Goal: Information Seeking & Learning: Learn about a topic

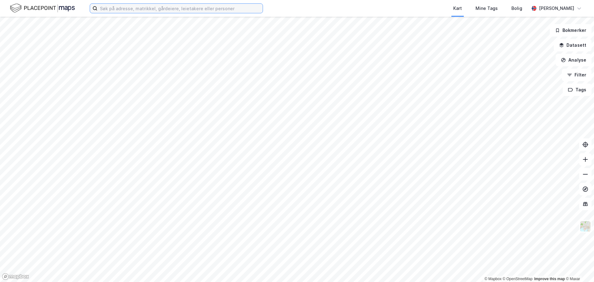
click at [164, 4] on input at bounding box center [179, 8] width 165 height 9
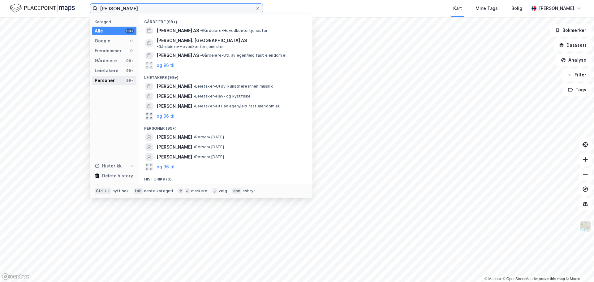
type input "håkon berge"
click at [104, 79] on div "Personer" at bounding box center [105, 80] width 20 height 7
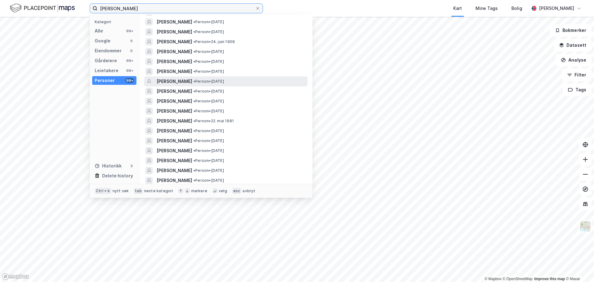
scroll to position [155, 0]
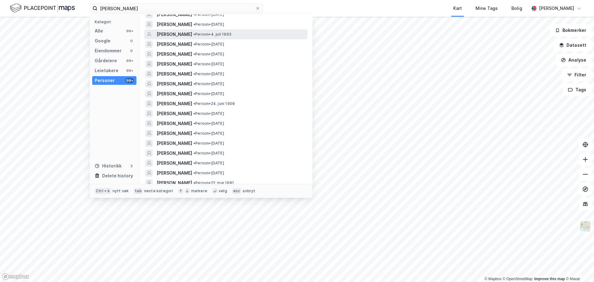
click at [176, 35] on span "[PERSON_NAME]" at bounding box center [175, 34] width 36 height 7
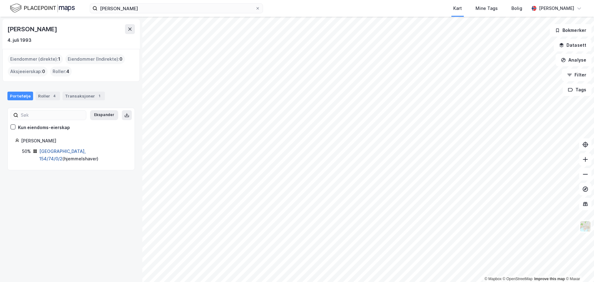
click at [48, 152] on link "Oslo, 154/74/0/2" at bounding box center [62, 154] width 46 height 13
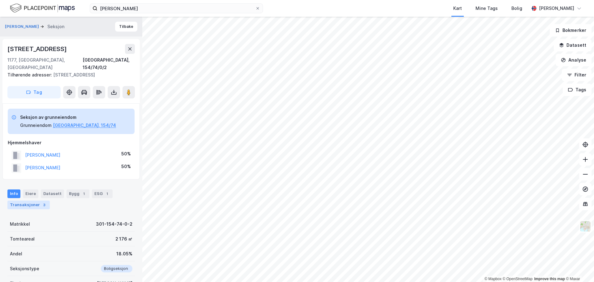
click at [20, 200] on div "Transaksjoner 3" at bounding box center [28, 204] width 42 height 9
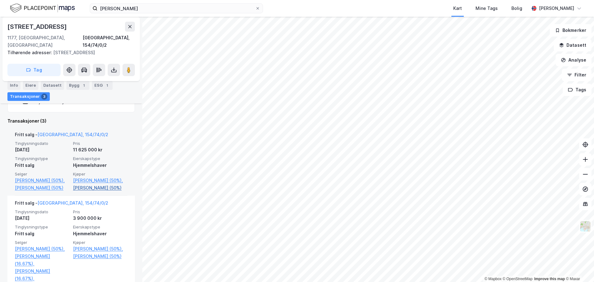
scroll to position [229, 0]
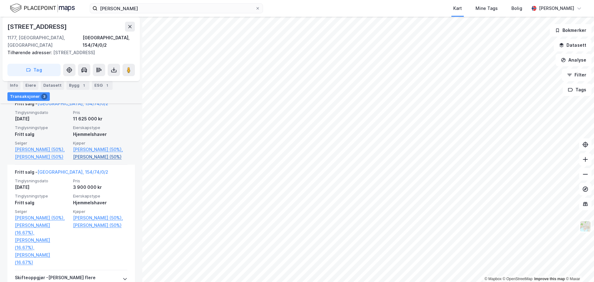
click at [102, 153] on link "Johnsen Sunena Gry (50%)" at bounding box center [100, 156] width 54 height 7
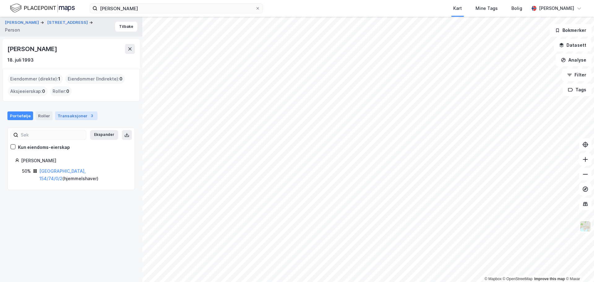
click at [71, 115] on div "Transaksjoner 3" at bounding box center [76, 115] width 42 height 9
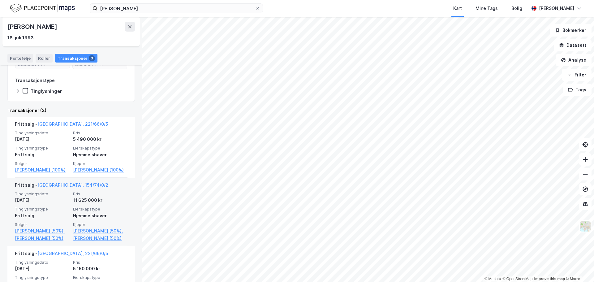
scroll to position [171, 0]
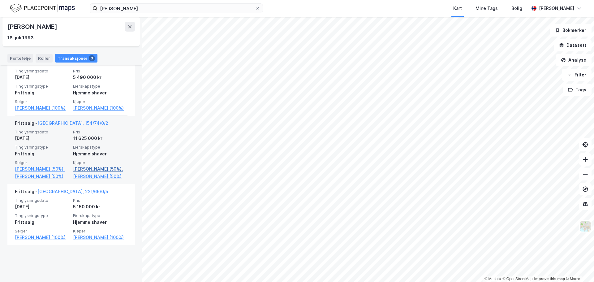
click at [92, 173] on link "Berge Håkon (50%)," at bounding box center [100, 168] width 54 height 7
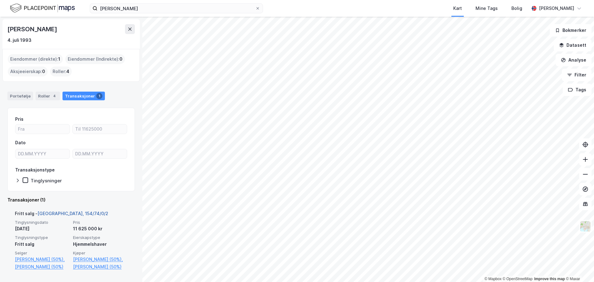
click at [63, 213] on link "Oslo, 154/74/0/2" at bounding box center [72, 213] width 71 height 5
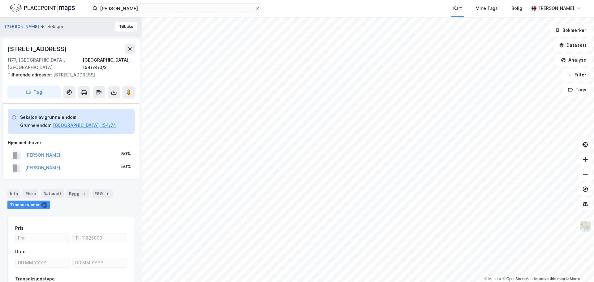
scroll to position [43, 0]
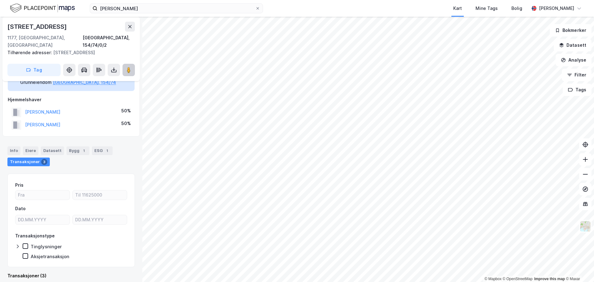
click at [133, 64] on button at bounding box center [128, 70] width 12 height 12
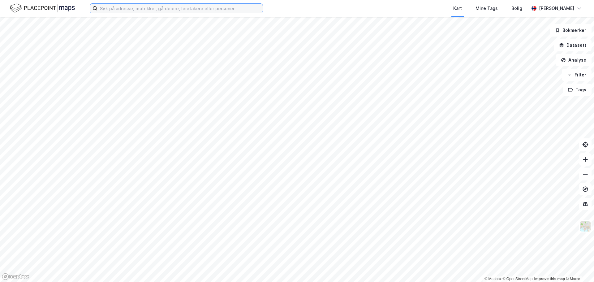
click at [174, 8] on input at bounding box center [179, 8] width 165 height 9
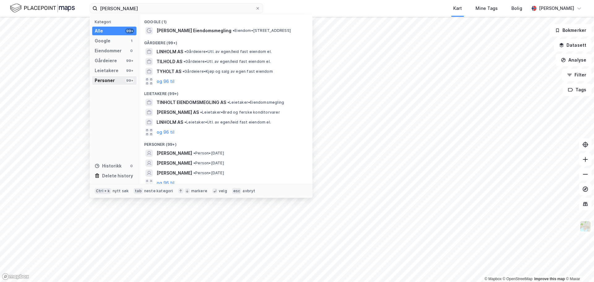
click at [110, 79] on div "Personer" at bounding box center [105, 80] width 20 height 7
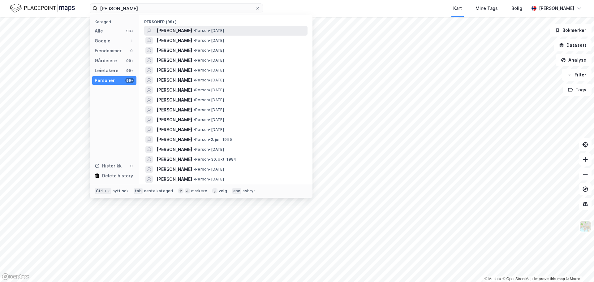
click at [187, 28] on span "[PERSON_NAME]" at bounding box center [175, 30] width 36 height 7
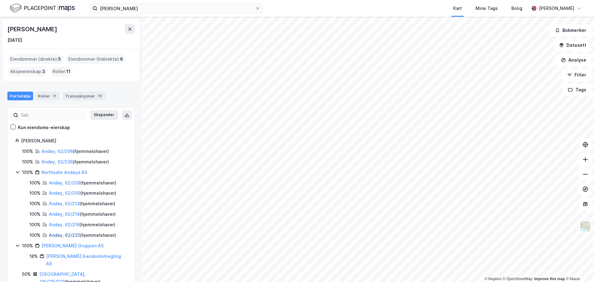
scroll to position [35, 0]
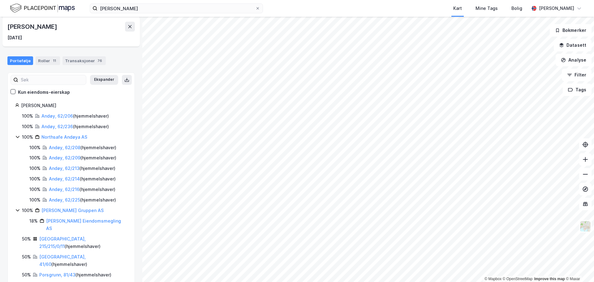
click at [52, 235] on div "[GEOGRAPHIC_DATA], 215/215/0/11 ( hjemmelshaver )" at bounding box center [83, 242] width 88 height 15
click at [53, 236] on link "[GEOGRAPHIC_DATA], 215/215/0/11" at bounding box center [62, 242] width 46 height 13
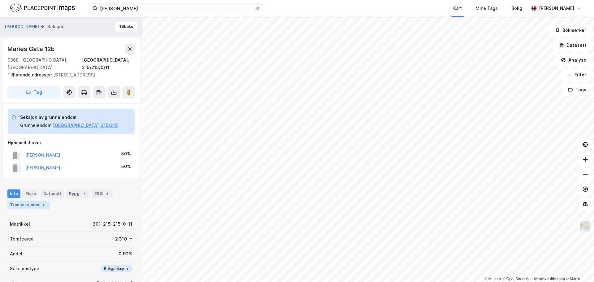
click at [34, 200] on div "Transaksjoner 6" at bounding box center [28, 204] width 42 height 9
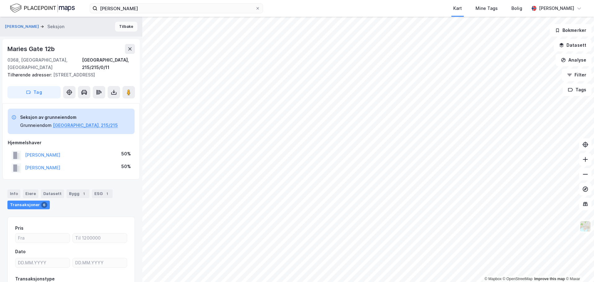
click at [116, 30] on button "Tilbake" at bounding box center [126, 27] width 22 height 10
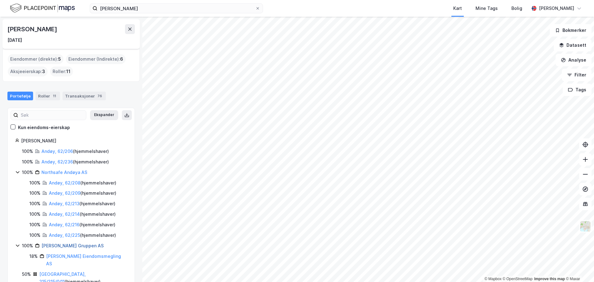
scroll to position [35, 0]
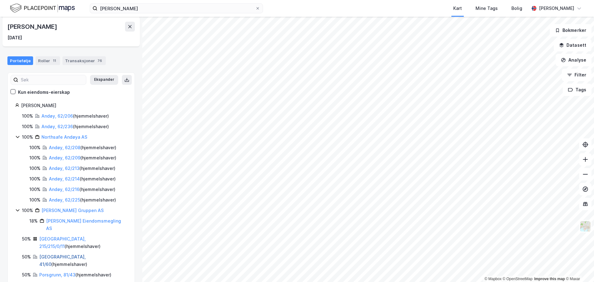
click at [49, 254] on link "[GEOGRAPHIC_DATA], 41/60" at bounding box center [62, 260] width 46 height 13
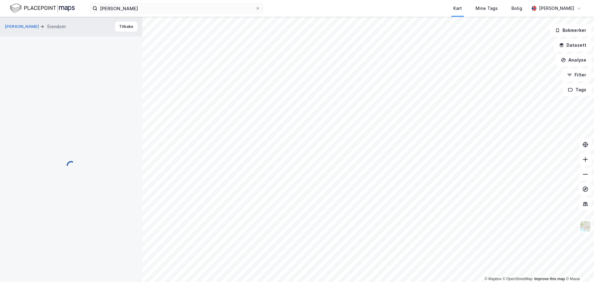
scroll to position [43, 0]
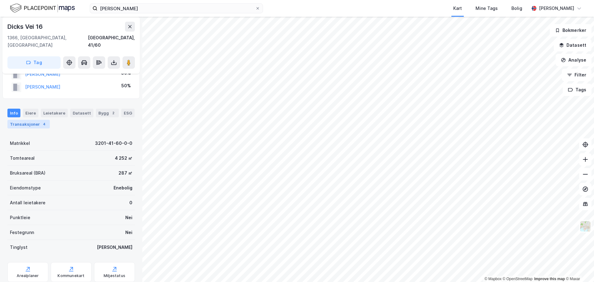
click at [16, 121] on div "Transaksjoner 4" at bounding box center [28, 124] width 42 height 9
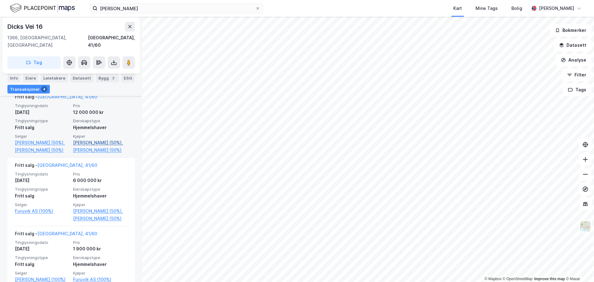
scroll to position [167, 0]
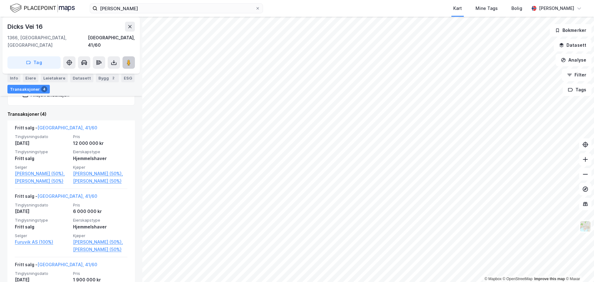
click at [124, 56] on button at bounding box center [128, 62] width 12 height 12
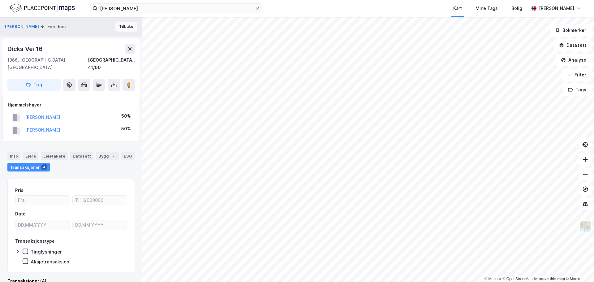
click at [122, 24] on button "Tilbake" at bounding box center [126, 27] width 22 height 10
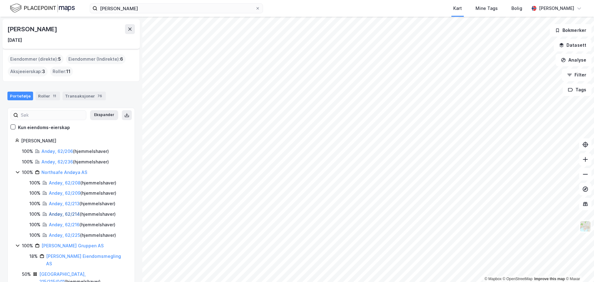
scroll to position [35, 0]
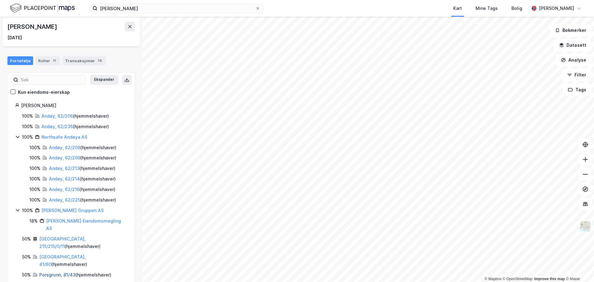
click at [50, 272] on link "Porsgrunn, 81/43" at bounding box center [57, 274] width 36 height 5
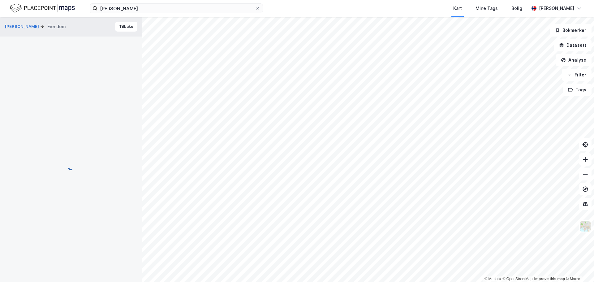
scroll to position [12, 0]
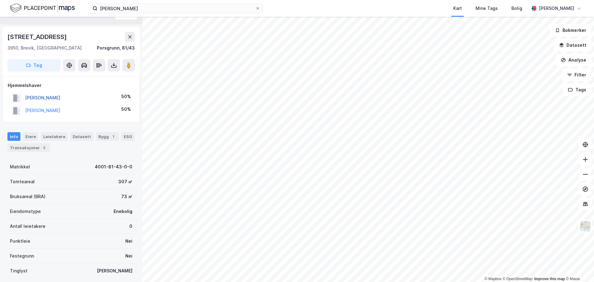
click at [0, 0] on button "[PERSON_NAME]" at bounding box center [0, 0] width 0 height 0
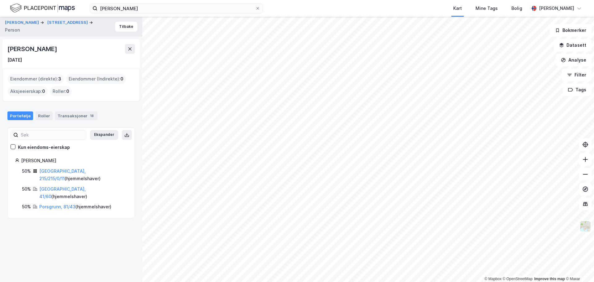
drag, startPoint x: 63, startPoint y: 48, endPoint x: 3, endPoint y: 49, distance: 60.3
click at [3, 49] on div "[PERSON_NAME] [DATE]" at bounding box center [70, 54] width 137 height 30
click at [123, 25] on button "Tilbake" at bounding box center [126, 27] width 22 height 10
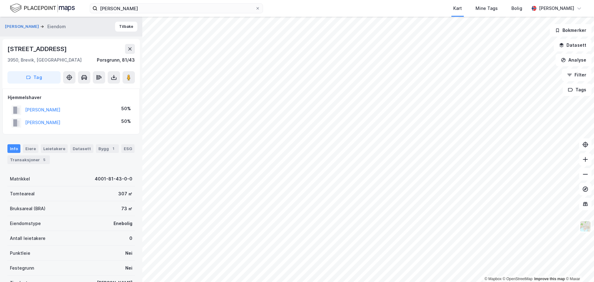
scroll to position [12, 0]
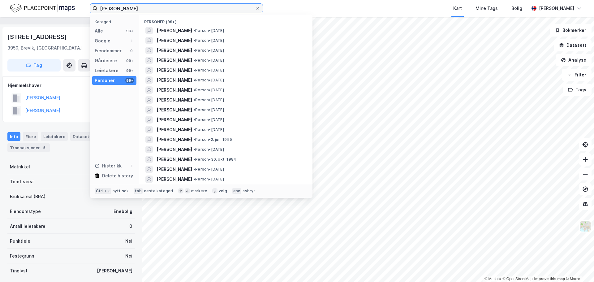
drag, startPoint x: 103, startPoint y: 7, endPoint x: 70, endPoint y: 6, distance: 32.5
click at [70, 6] on div "[PERSON_NAME] Kategori Alle 99+ Google 1 Eiendommer 0 Gårdeiere 99+ Leietakere …" at bounding box center [297, 8] width 594 height 17
type input "[PERSON_NAME]"
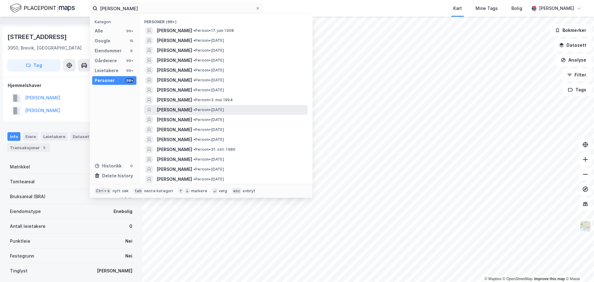
click at [185, 111] on span "[PERSON_NAME]" at bounding box center [175, 109] width 36 height 7
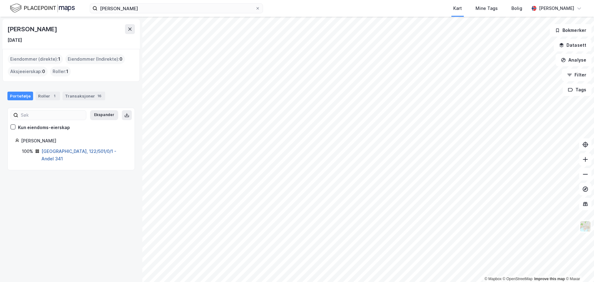
click at [56, 148] on link "[GEOGRAPHIC_DATA], 122/501/0/1 - Andel 341" at bounding box center [78, 154] width 75 height 13
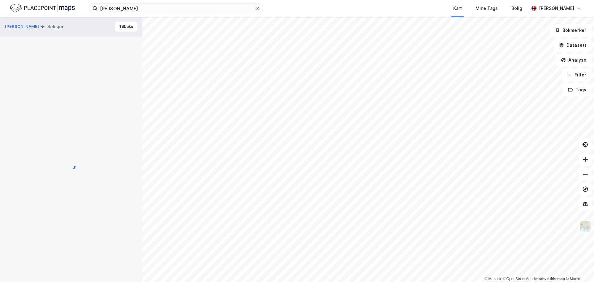
scroll to position [12, 0]
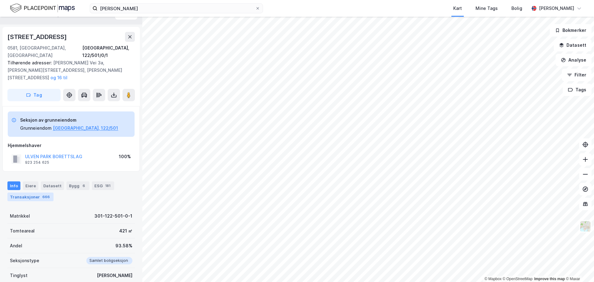
click at [41, 194] on div "666" at bounding box center [46, 197] width 10 height 6
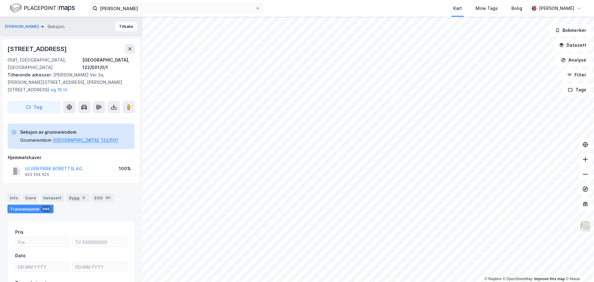
click at [122, 23] on button "Tilbake" at bounding box center [126, 27] width 22 height 10
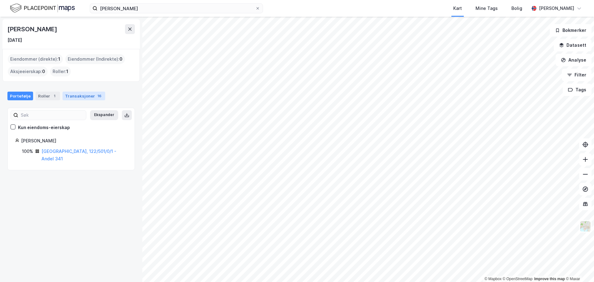
click at [73, 97] on div "Transaksjoner 16" at bounding box center [83, 96] width 43 height 9
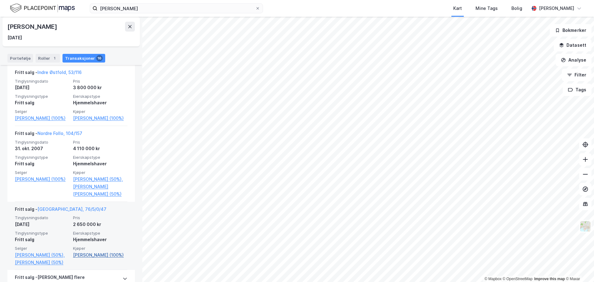
scroll to position [1114, 0]
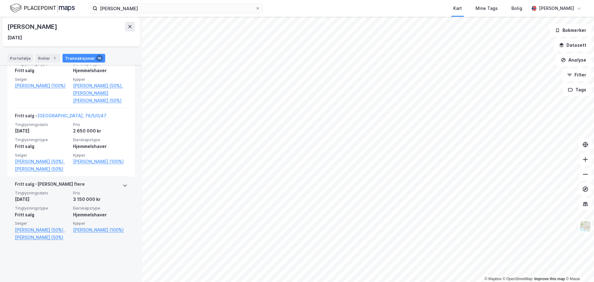
click at [72, 190] on div "[PERSON_NAME] flere" at bounding box center [71, 185] width 113 height 10
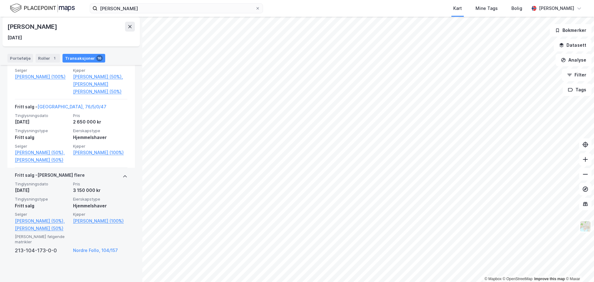
scroll to position [1131, 0]
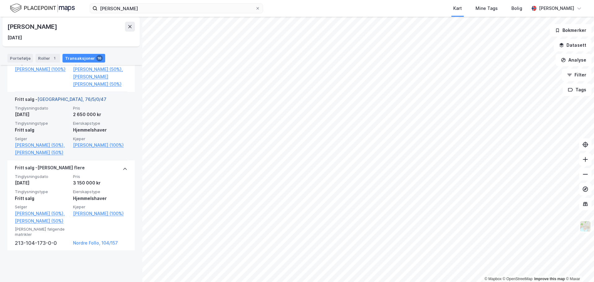
click at [55, 102] on link "[GEOGRAPHIC_DATA], 76/5/0/47" at bounding box center [71, 99] width 69 height 5
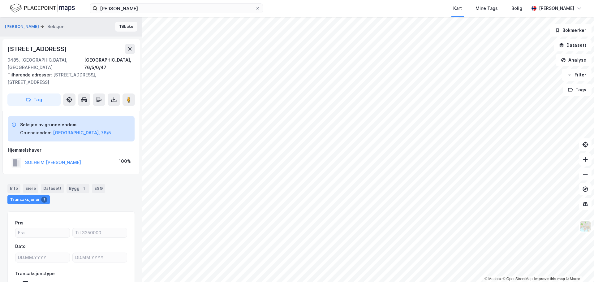
click at [116, 24] on button "Tilbake" at bounding box center [126, 27] width 22 height 10
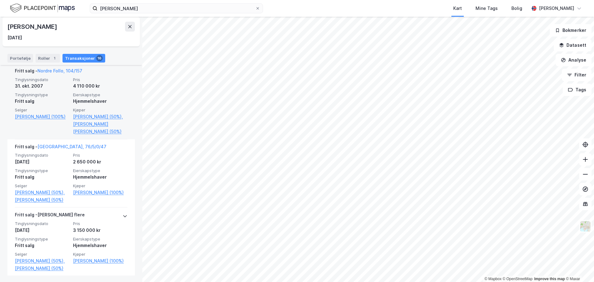
scroll to position [1052, 0]
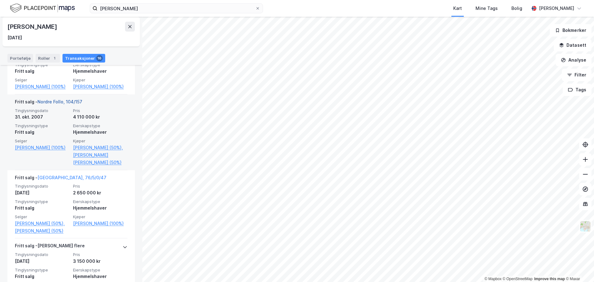
click at [67, 104] on link "Nordre Follo, 104/157" at bounding box center [59, 101] width 45 height 5
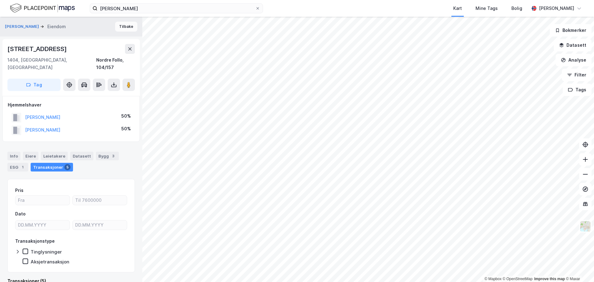
click at [122, 25] on button "Tilbake" at bounding box center [126, 27] width 22 height 10
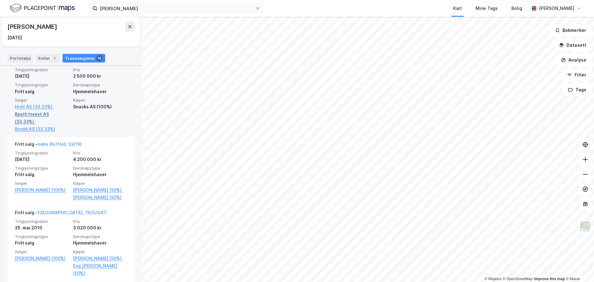
scroll to position [743, 0]
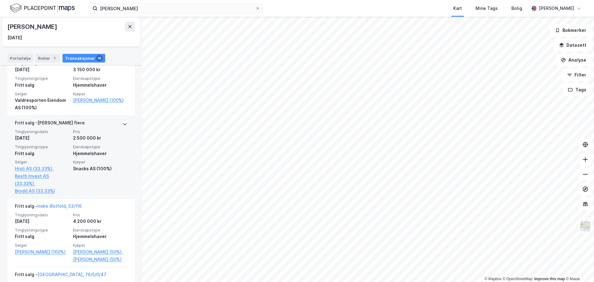
click at [57, 120] on div "[PERSON_NAME] flere" at bounding box center [50, 124] width 70 height 10
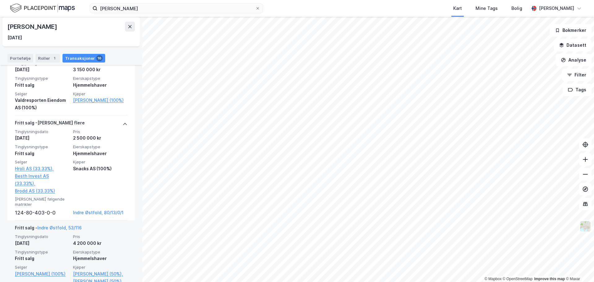
scroll to position [774, 0]
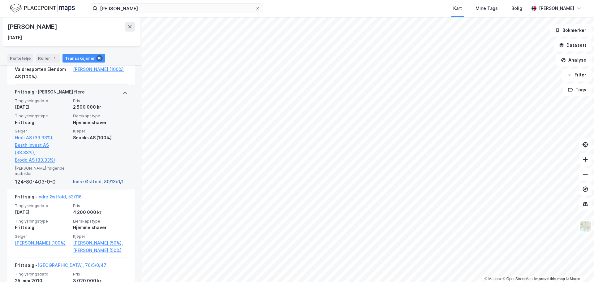
click at [92, 178] on link "Indre Østfold, 80/13/0/1" at bounding box center [100, 181] width 54 height 7
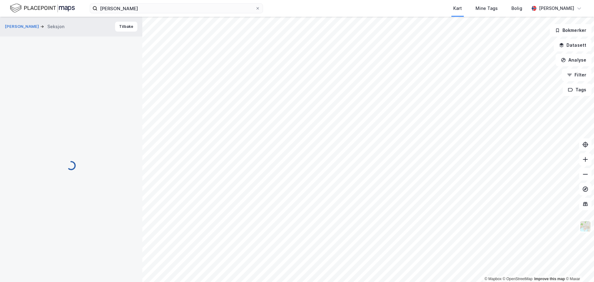
scroll to position [5, 0]
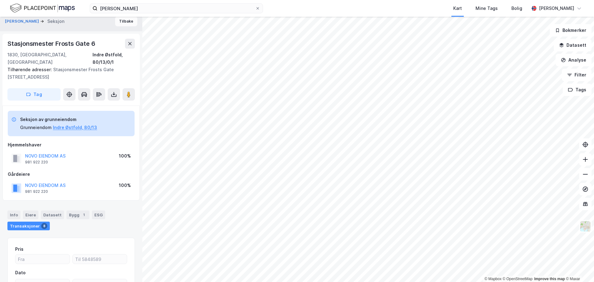
click at [117, 20] on button "Tilbake" at bounding box center [126, 21] width 22 height 10
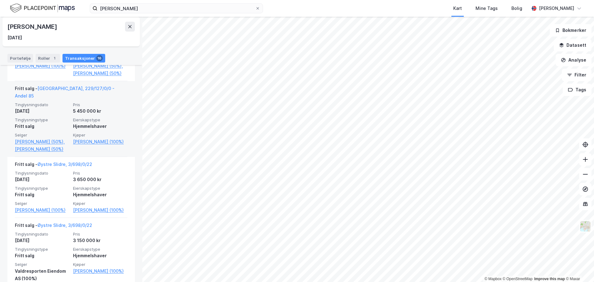
scroll to position [526, 0]
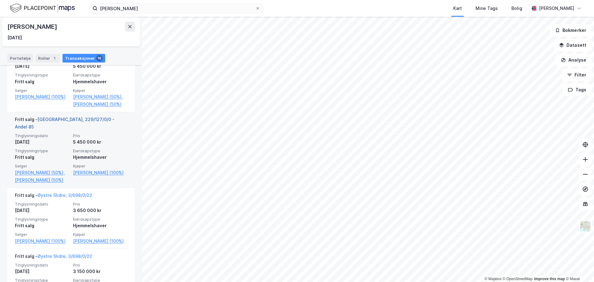
click at [74, 129] on link "[GEOGRAPHIC_DATA], 229/127/0/0 - Andel 85" at bounding box center [65, 123] width 100 height 13
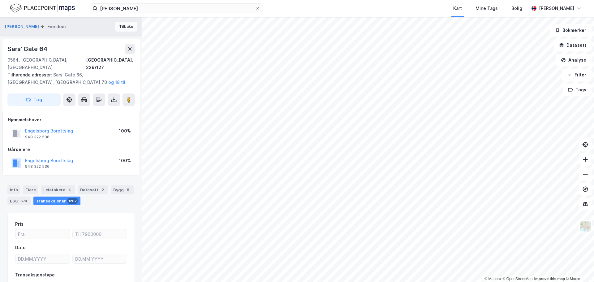
click at [119, 24] on button "Tilbake" at bounding box center [126, 27] width 22 height 10
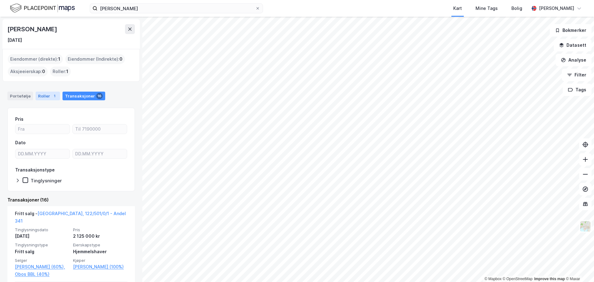
click at [41, 95] on div "Roller 1" at bounding box center [48, 96] width 24 height 9
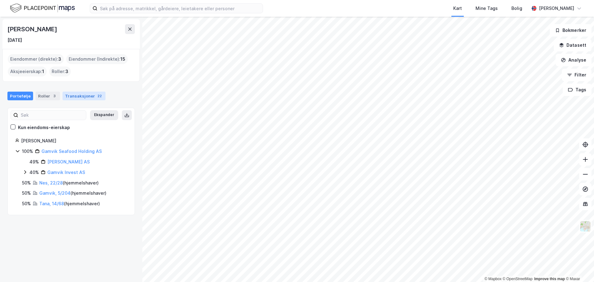
click at [91, 93] on div "Transaksjoner 22" at bounding box center [83, 96] width 43 height 9
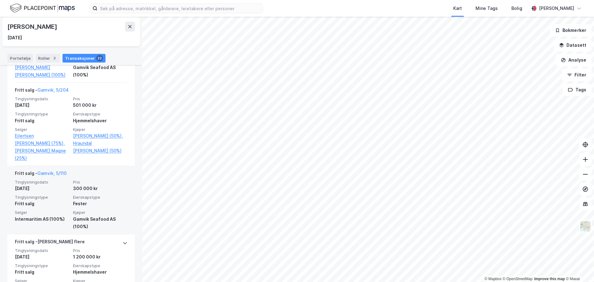
scroll to position [1361, 0]
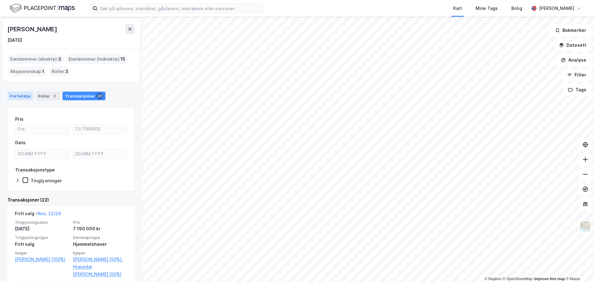
click at [23, 98] on div "Portefølje" at bounding box center [20, 96] width 26 height 9
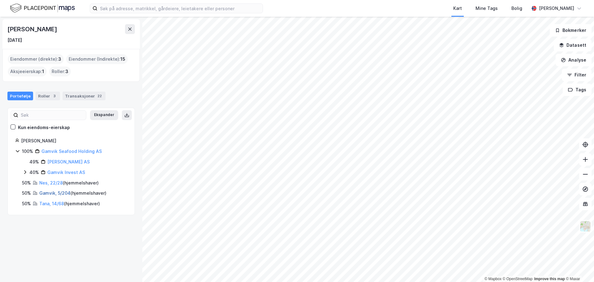
click at [49, 192] on link "Gamvik, 5/204" at bounding box center [54, 192] width 31 height 5
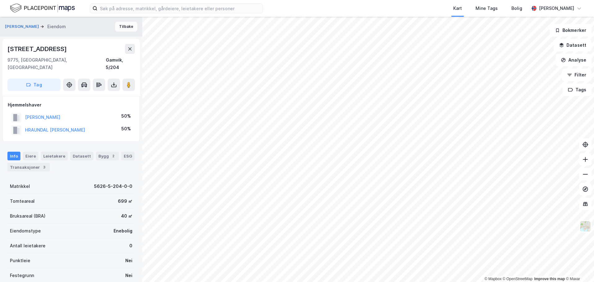
click at [123, 30] on button "Tilbake" at bounding box center [126, 27] width 22 height 10
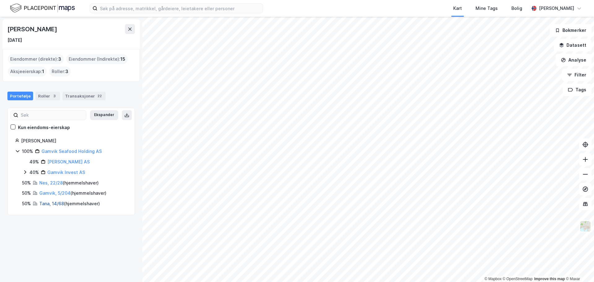
click at [46, 205] on link "Tana, 14/68" at bounding box center [51, 203] width 25 height 5
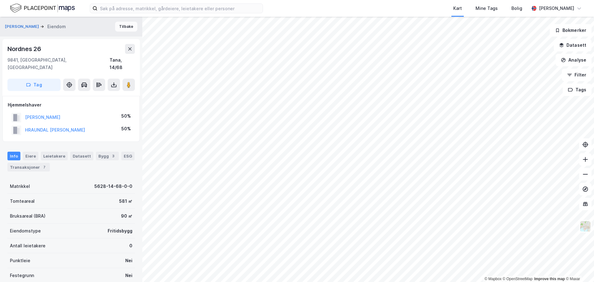
click at [124, 30] on button "Tilbake" at bounding box center [126, 27] width 22 height 10
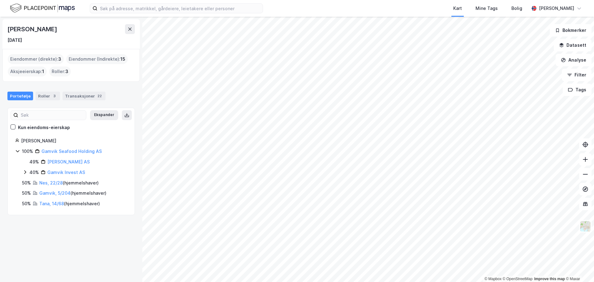
drag, startPoint x: 88, startPoint y: 28, endPoint x: 4, endPoint y: 32, distance: 83.9
click at [4, 32] on div "Albert Már Eggertsson 3. mai 1972" at bounding box center [70, 34] width 137 height 30
